Goal: Task Accomplishment & Management: Use online tool/utility

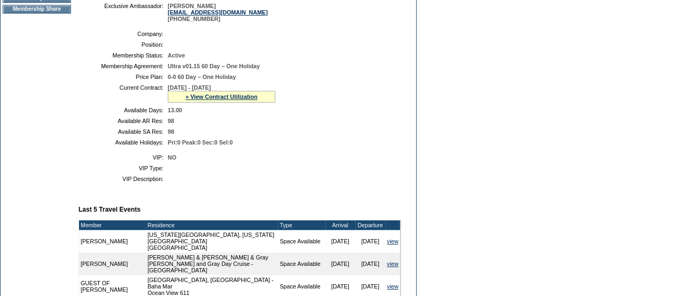
scroll to position [2, 0]
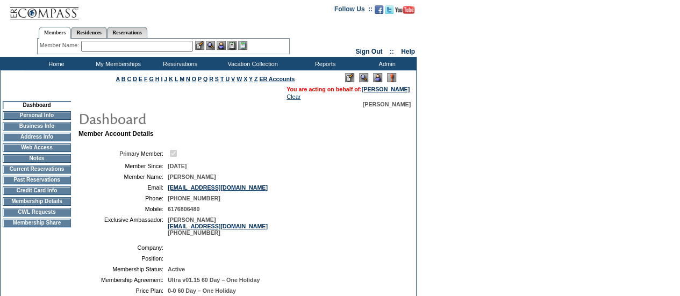
click at [60, 217] on td "CWL Requests" at bounding box center [37, 212] width 68 height 9
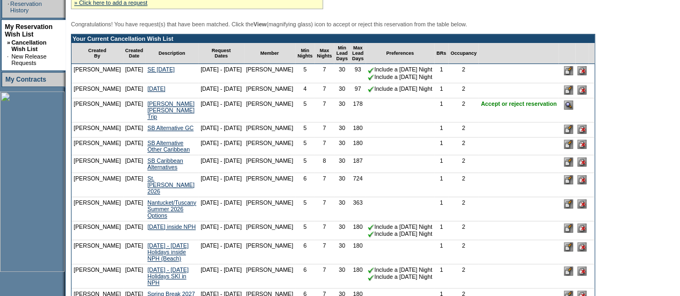
scroll to position [245, 0]
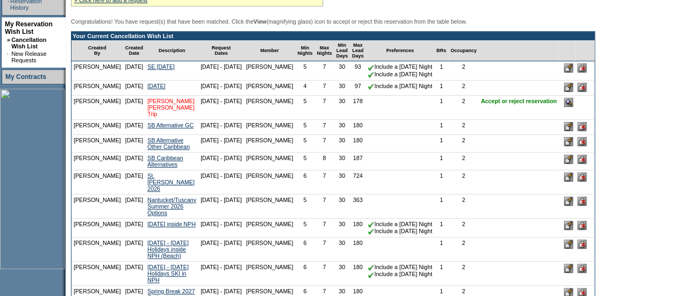
click at [164, 111] on link "[PERSON_NAME] [PERSON_NAME] Trip" at bounding box center [170, 107] width 47 height 19
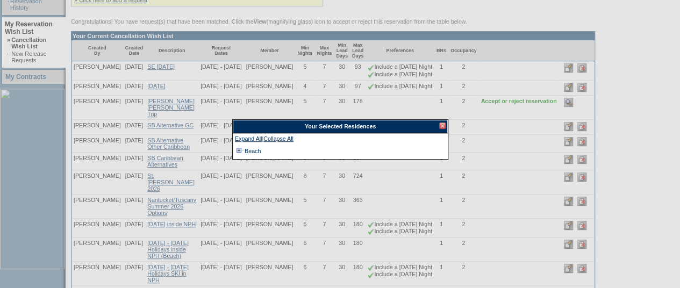
click at [238, 151] on td at bounding box center [239, 151] width 9 height 12
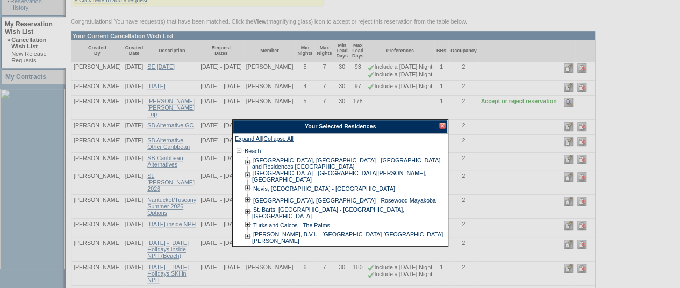
click at [440, 127] on div at bounding box center [442, 126] width 6 height 6
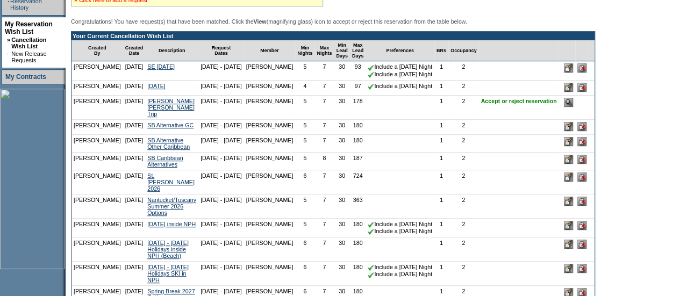
click at [147, 3] on link "» Click here to add a request" at bounding box center [110, 0] width 73 height 6
